Goal: Transaction & Acquisition: Purchase product/service

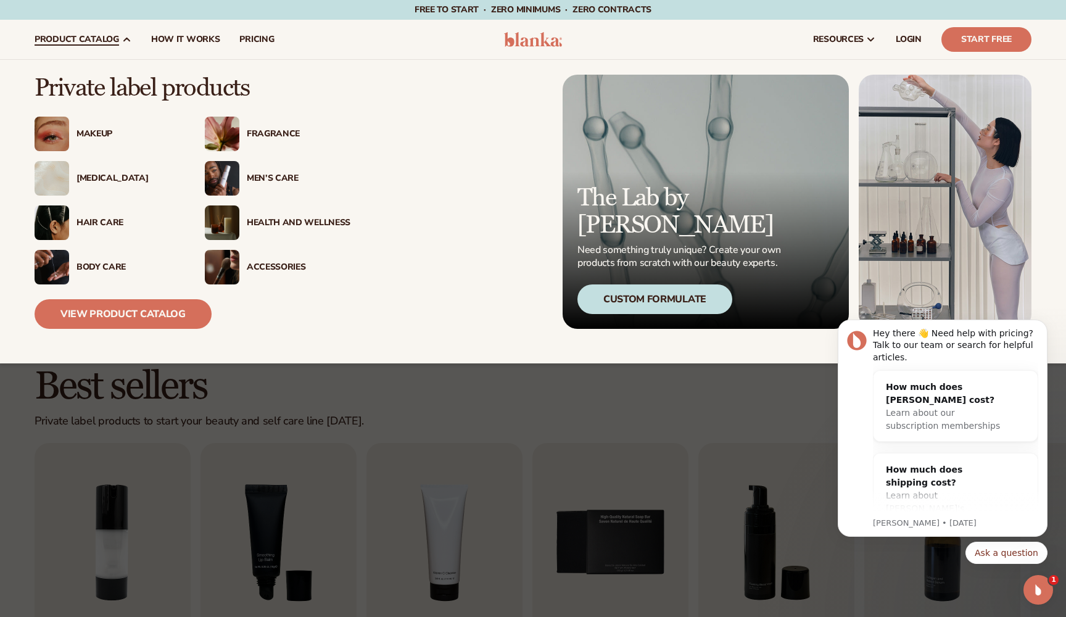
click at [98, 134] on div "Makeup" at bounding box center [129, 134] width 104 height 10
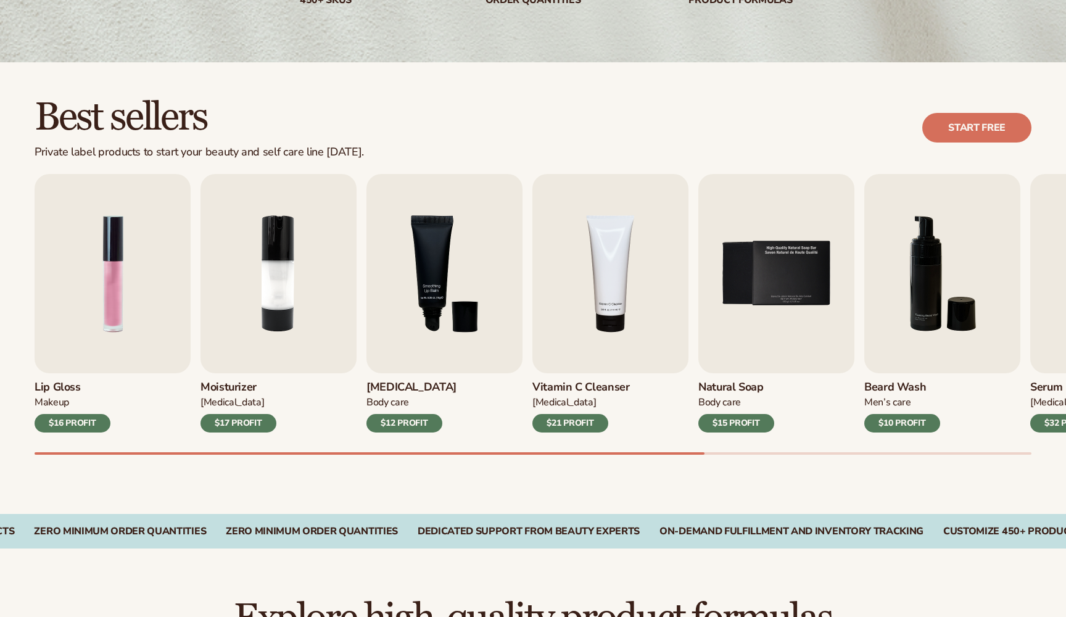
scroll to position [309, 0]
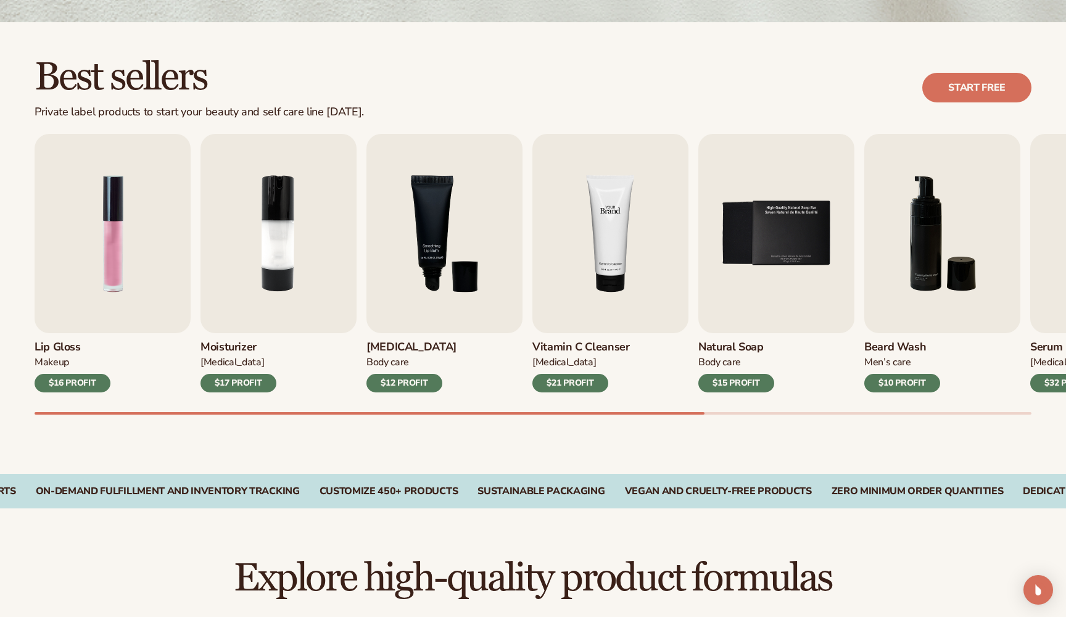
click at [614, 246] on img "4 / 9" at bounding box center [611, 233] width 156 height 199
click at [621, 217] on img "4 / 9" at bounding box center [611, 233] width 156 height 199
click at [576, 382] on div "$21 PROFIT" at bounding box center [571, 383] width 76 height 19
click at [613, 292] on img "4 / 9" at bounding box center [611, 233] width 156 height 199
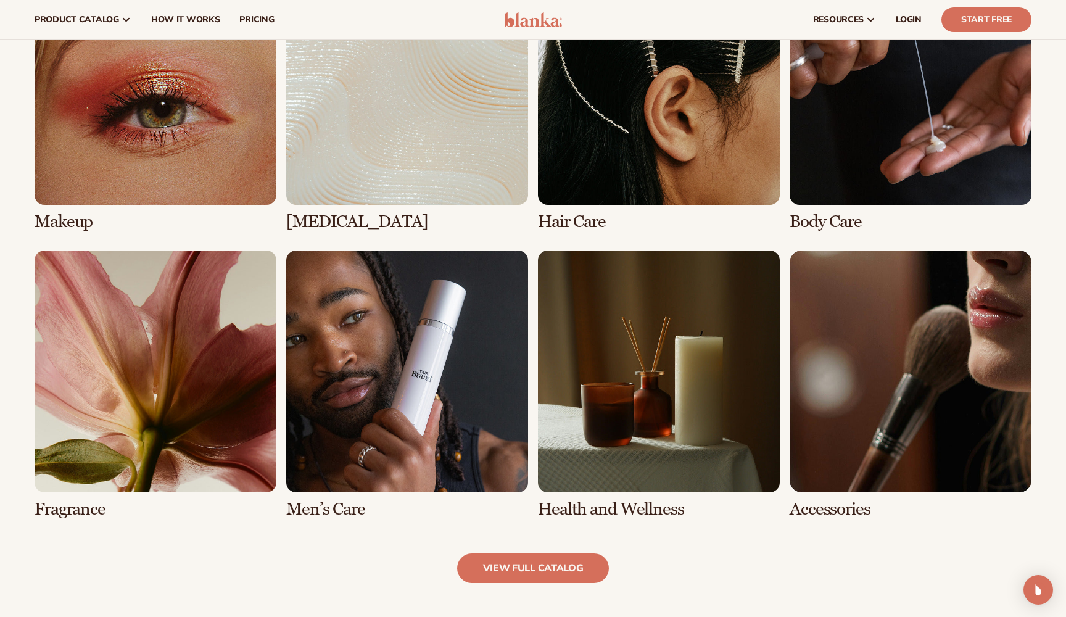
scroll to position [960, 0]
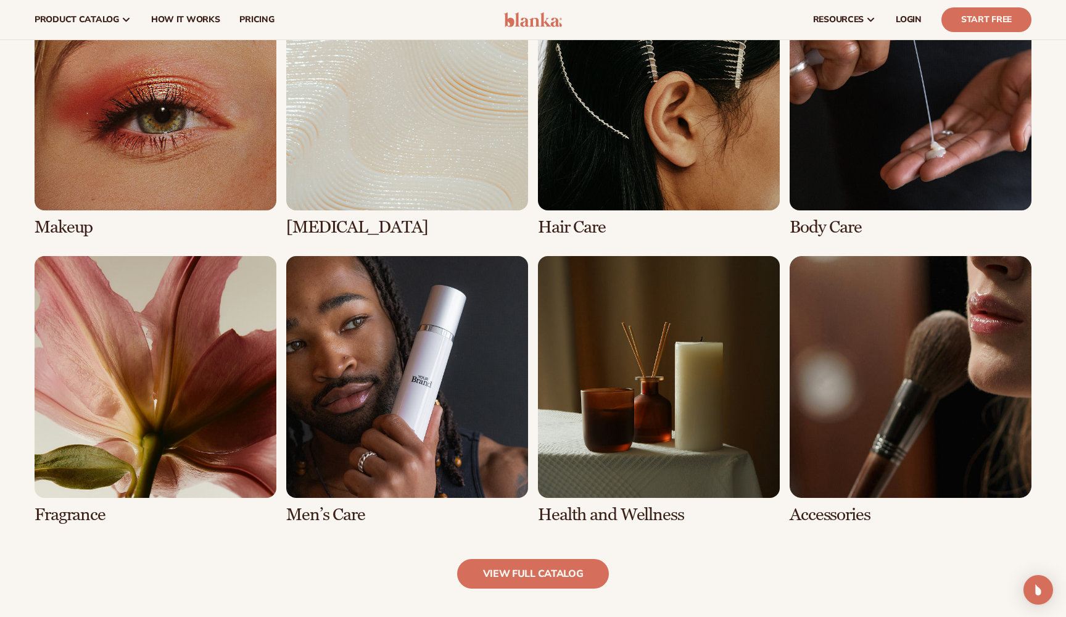
click at [186, 167] on link "1 / 8" at bounding box center [156, 103] width 242 height 268
click at [211, 142] on link "1 / 8" at bounding box center [156, 103] width 242 height 268
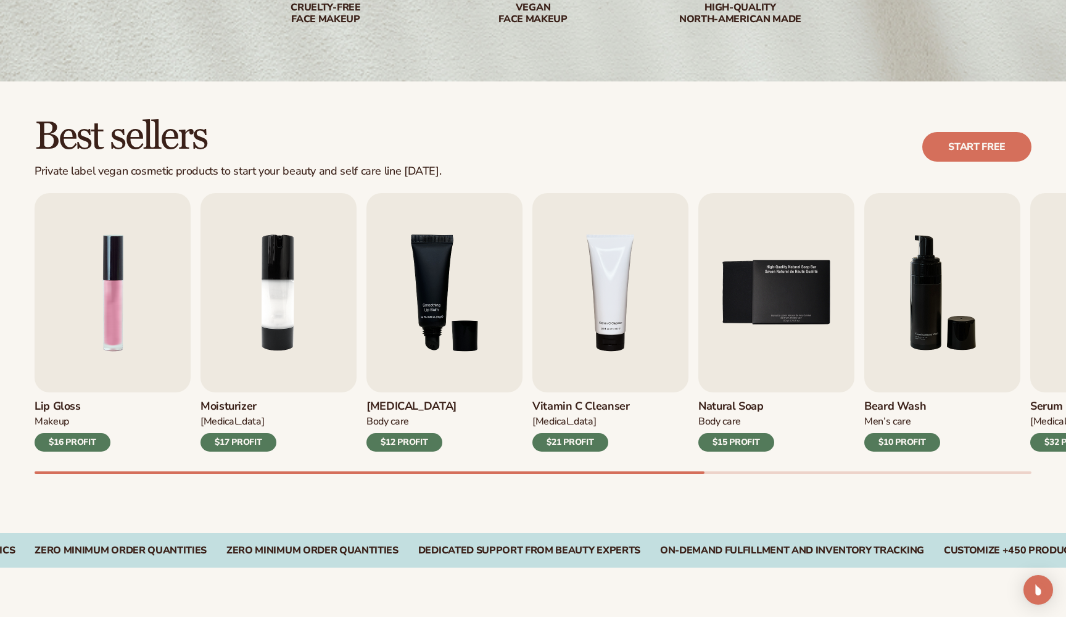
scroll to position [275, 0]
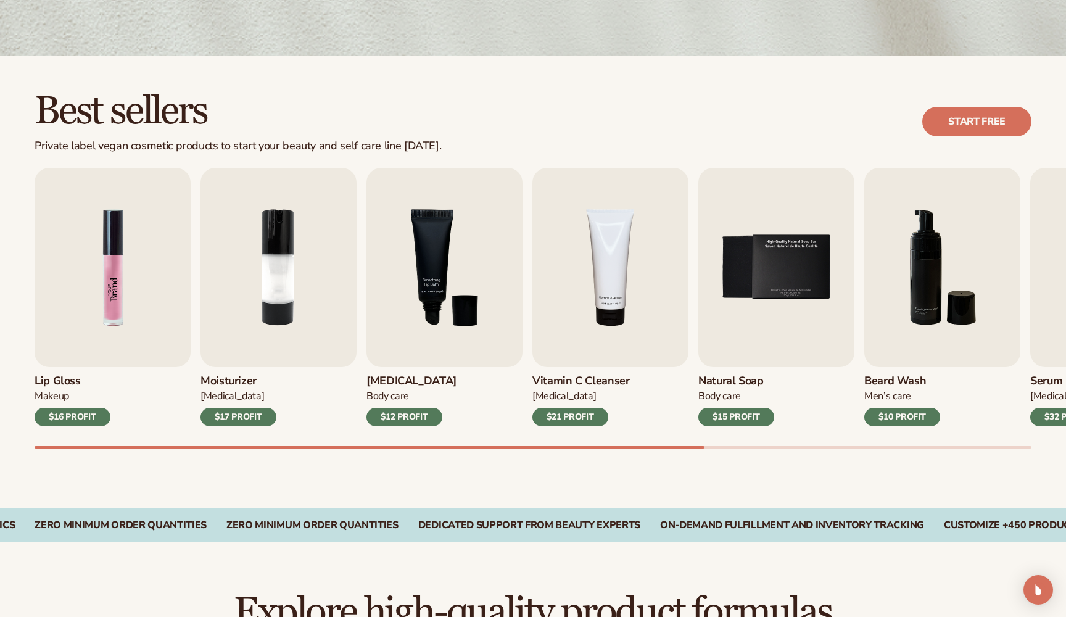
click at [122, 293] on img "1 / 9" at bounding box center [113, 267] width 156 height 199
click at [81, 413] on div "$16 PROFIT" at bounding box center [73, 417] width 76 height 19
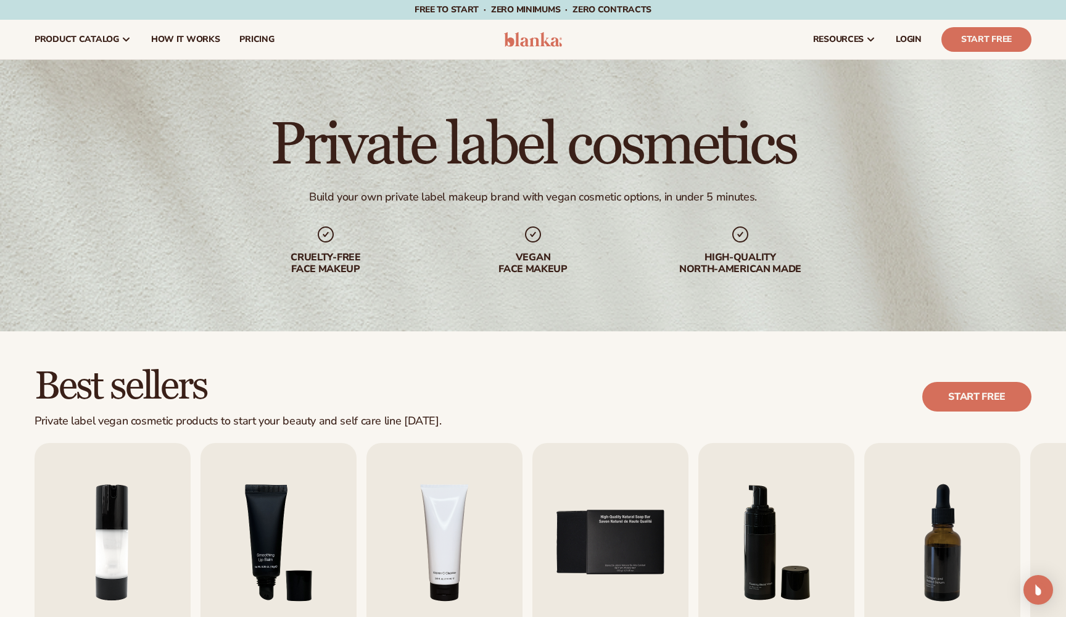
scroll to position [0, 0]
click at [900, 39] on span "LOGIN" at bounding box center [909, 40] width 26 height 10
